Goal: Transaction & Acquisition: Obtain resource

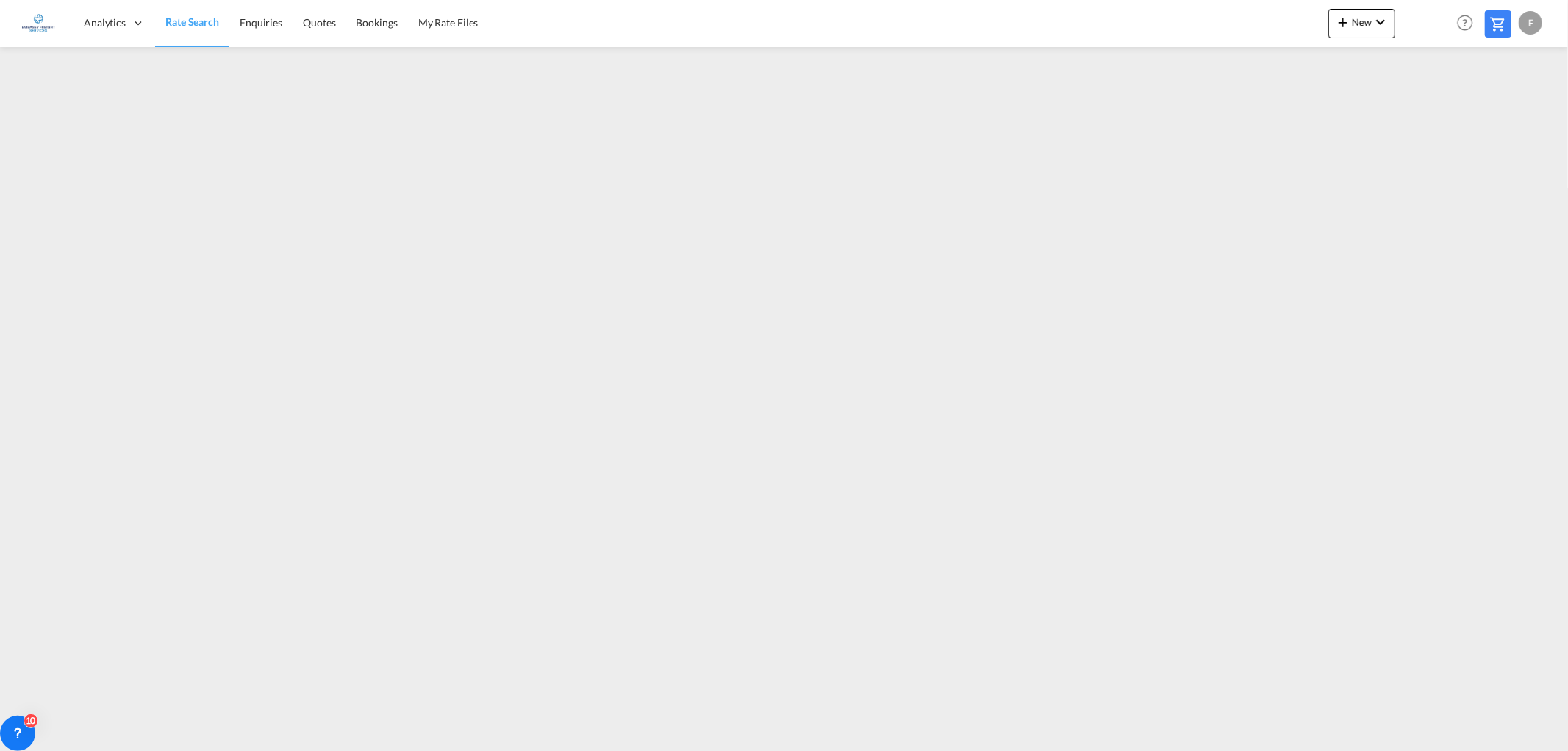
click at [187, 28] on span "Rate Search" at bounding box center [191, 21] width 53 height 14
click at [1357, 28] on button "New" at bounding box center [1361, 23] width 67 height 30
click at [1414, 64] on md-backdrop at bounding box center [784, 376] width 1568 height 751
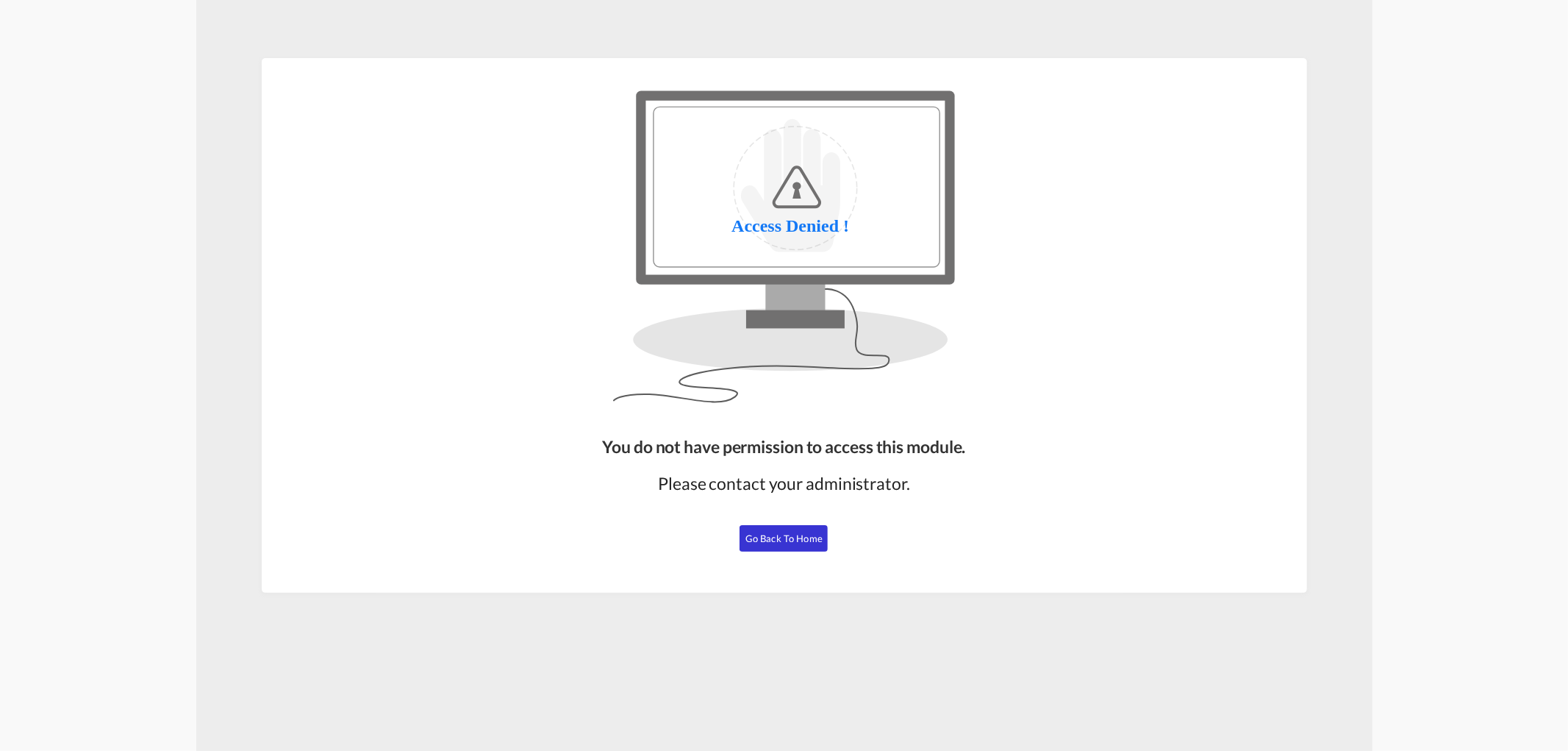
click at [763, 534] on span "Go Back to Home" at bounding box center [784, 538] width 77 height 12
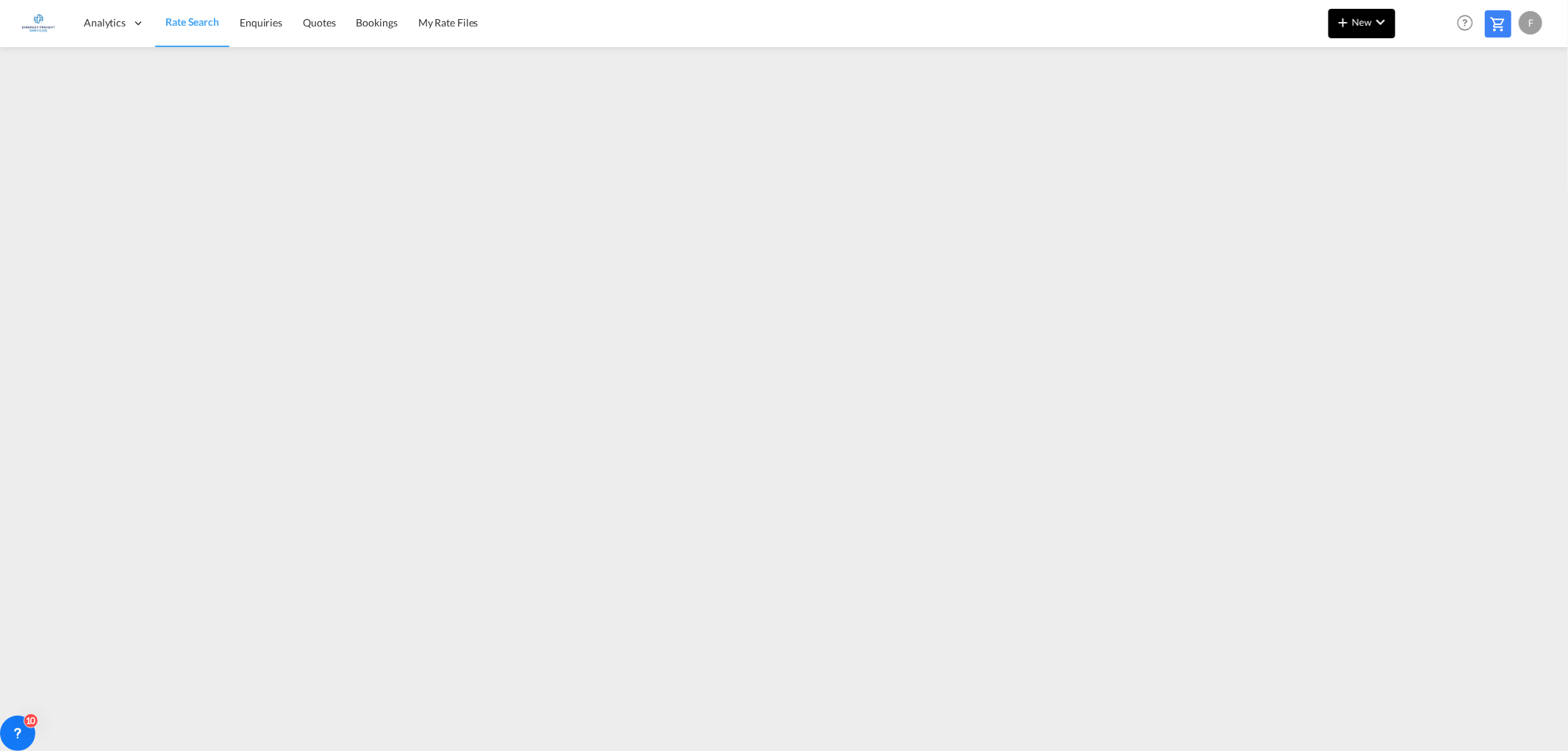
click at [1363, 16] on span "New" at bounding box center [1361, 22] width 55 height 12
click at [1433, 102] on div "Ratesheet" at bounding box center [1442, 109] width 54 height 36
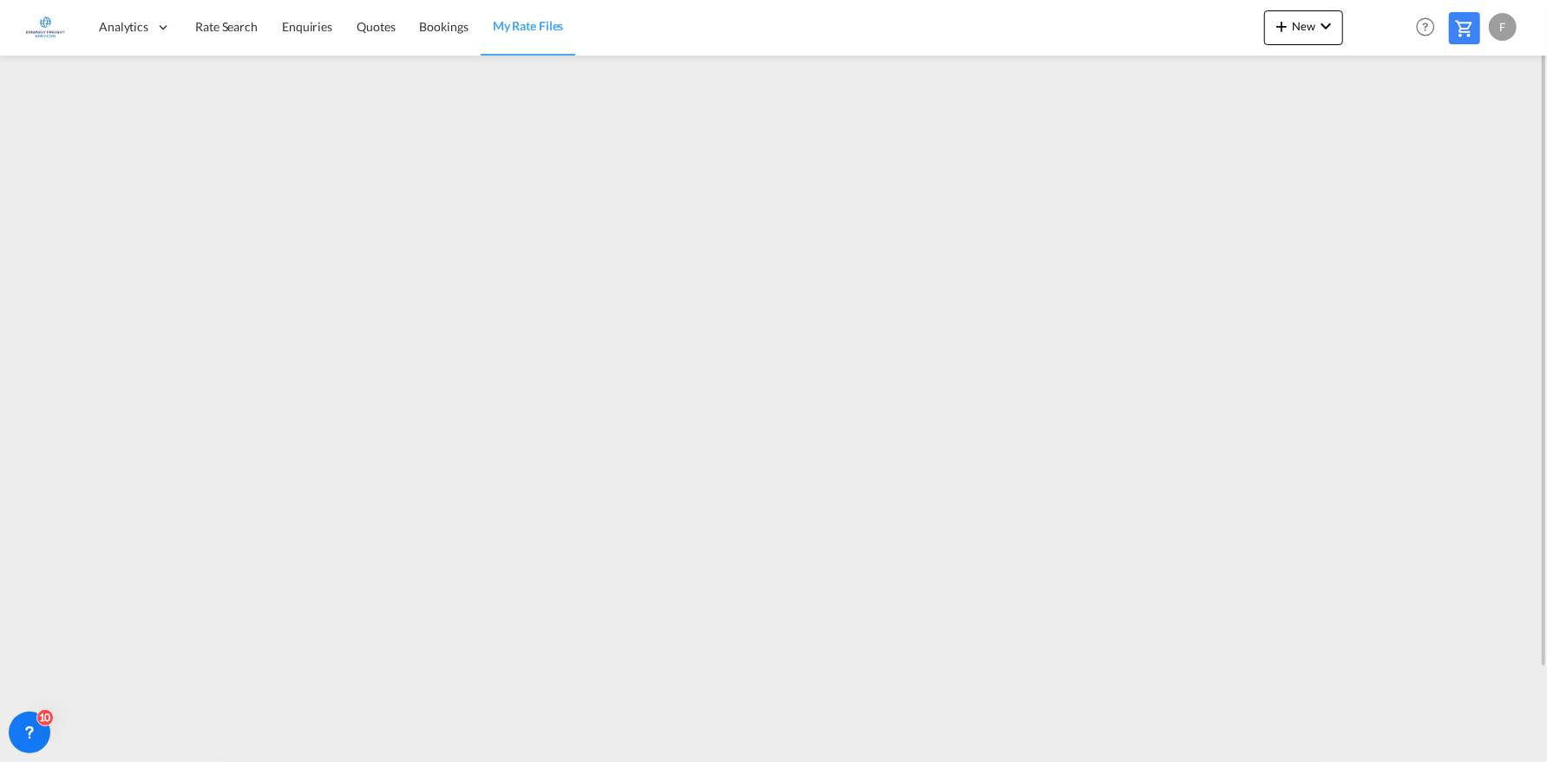
scroll to position [104, 0]
click at [1298, 23] on span "New" at bounding box center [1303, 26] width 65 height 14
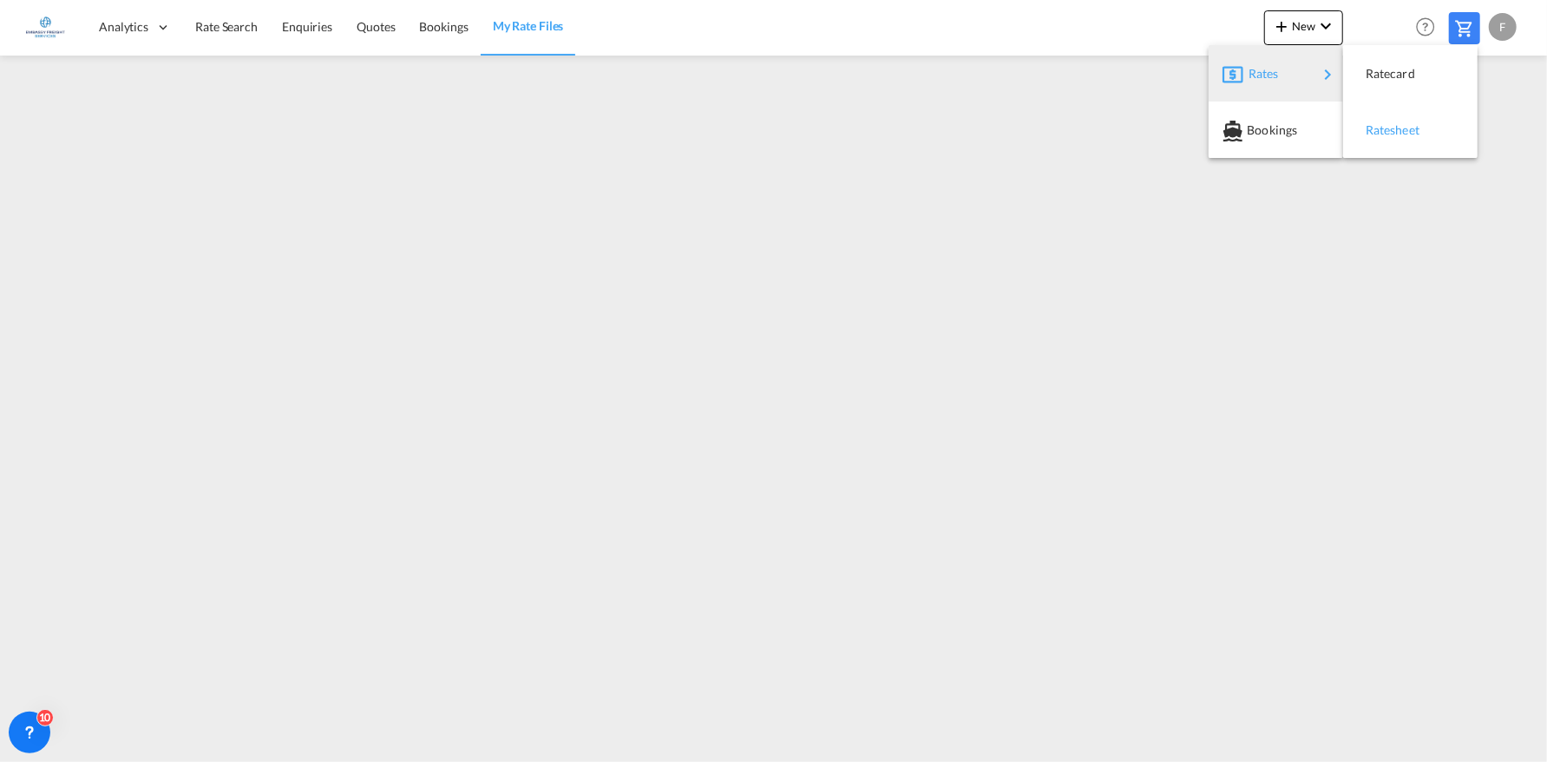
click at [1392, 136] on div "Ratesheet" at bounding box center [1398, 129] width 64 height 43
